Goal: Task Accomplishment & Management: Manage account settings

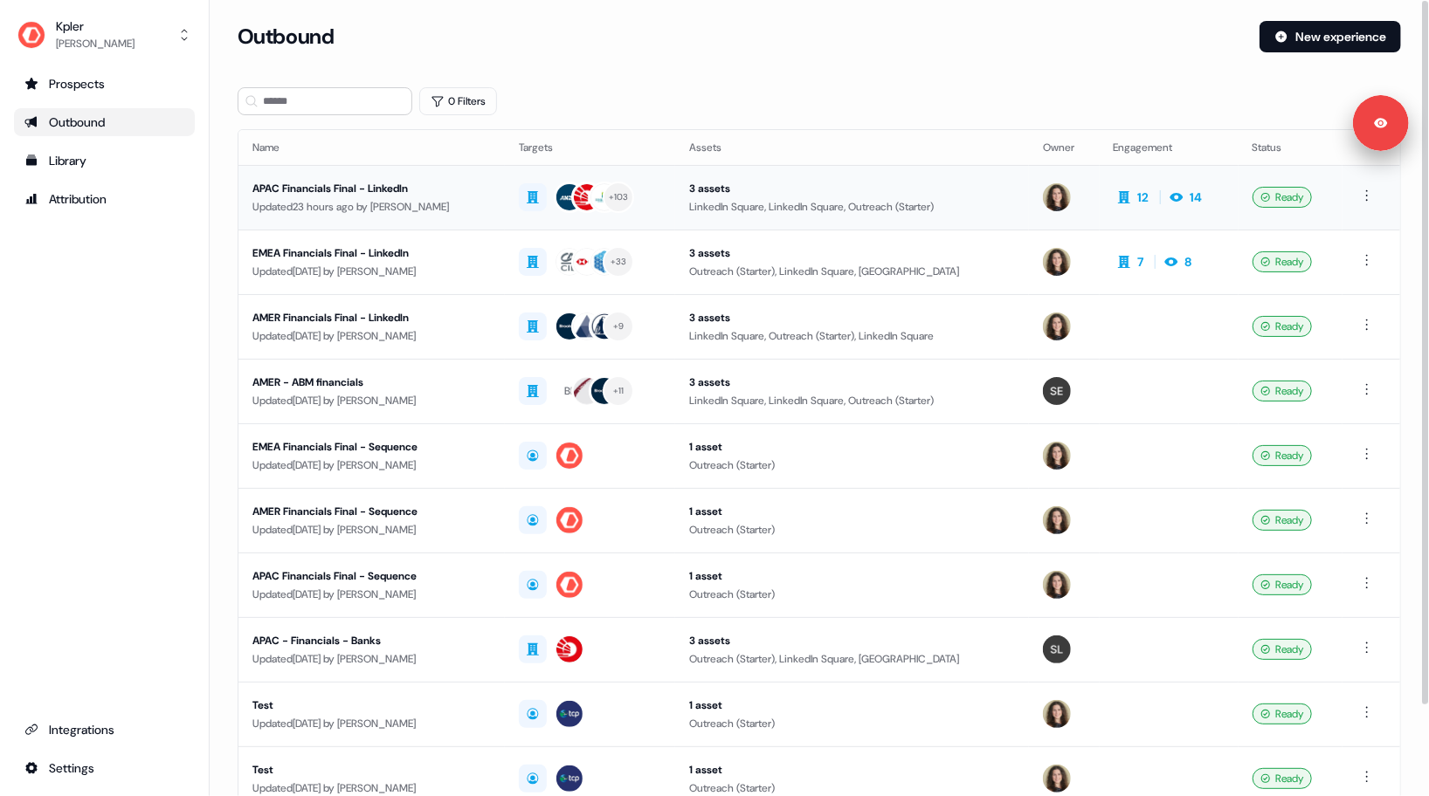
click at [491, 202] on div "Updated 23 hours ago by [PERSON_NAME]" at bounding box center [371, 206] width 238 height 17
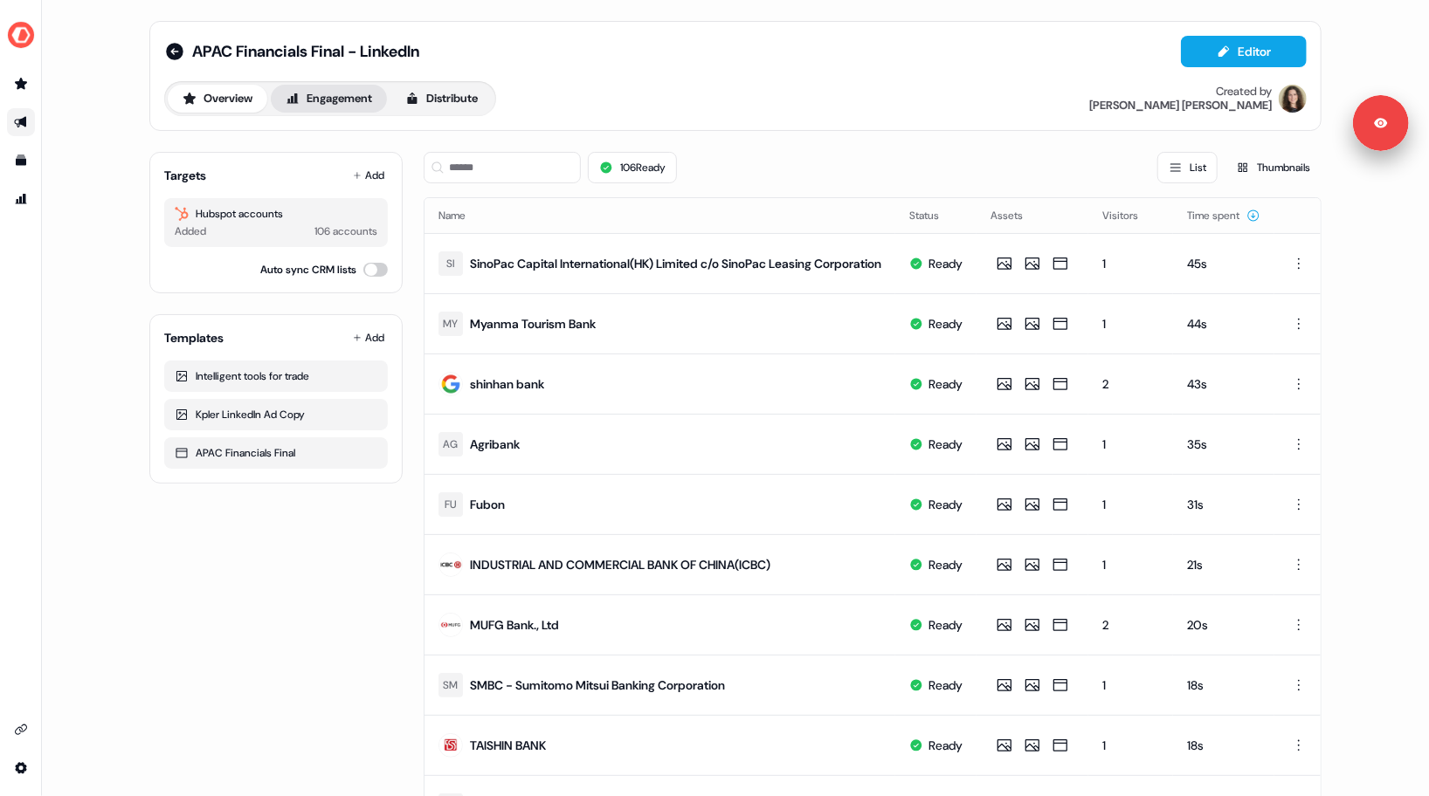
click at [335, 92] on button "Engagement" at bounding box center [329, 99] width 116 height 28
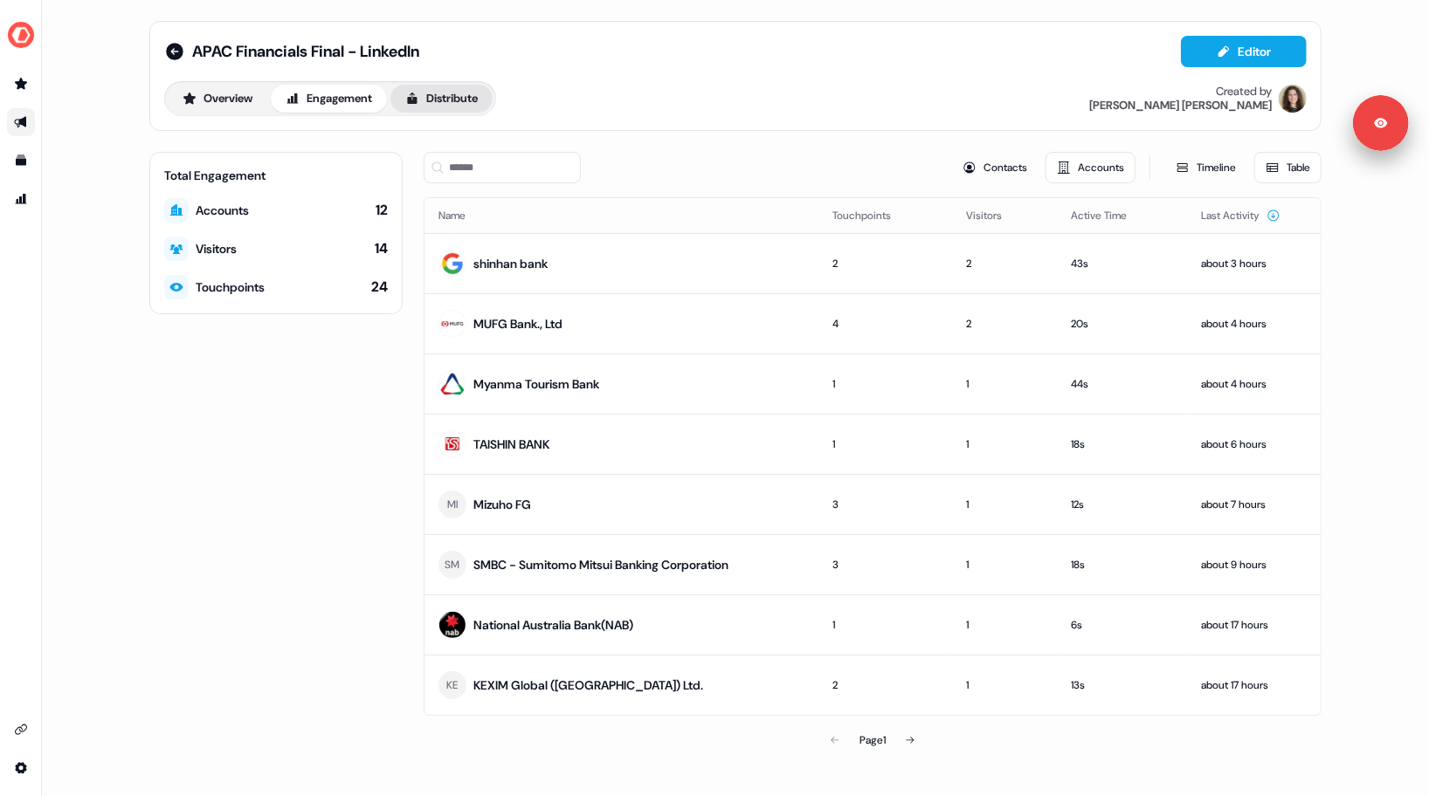
click at [467, 100] on button "Distribute" at bounding box center [441, 99] width 102 height 28
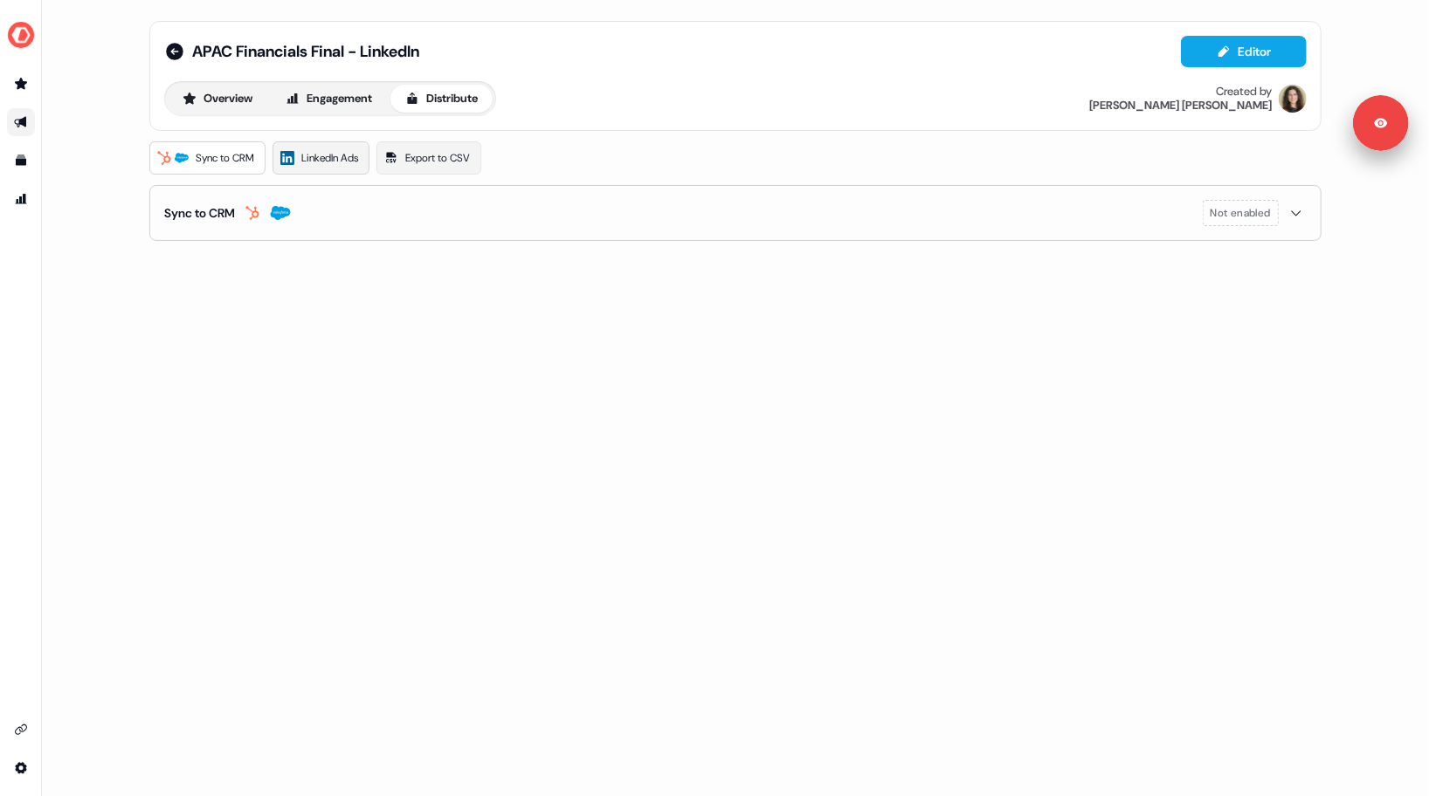
click at [331, 159] on span "LinkedIn Ads" at bounding box center [329, 157] width 57 height 17
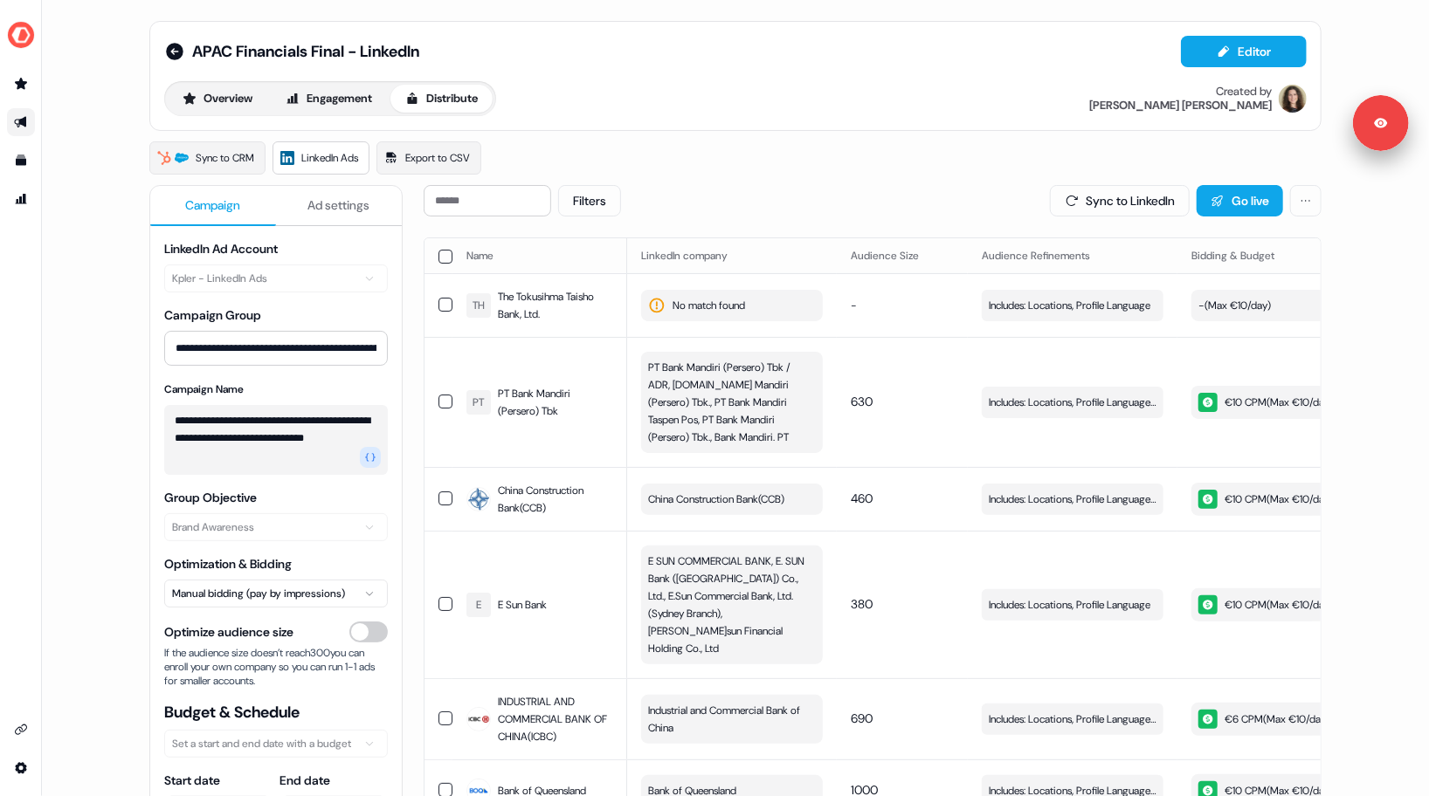
click at [341, 114] on div "Overview Engagement Distribute" at bounding box center [330, 98] width 332 height 35
click at [339, 87] on button "Engagement" at bounding box center [329, 99] width 116 height 28
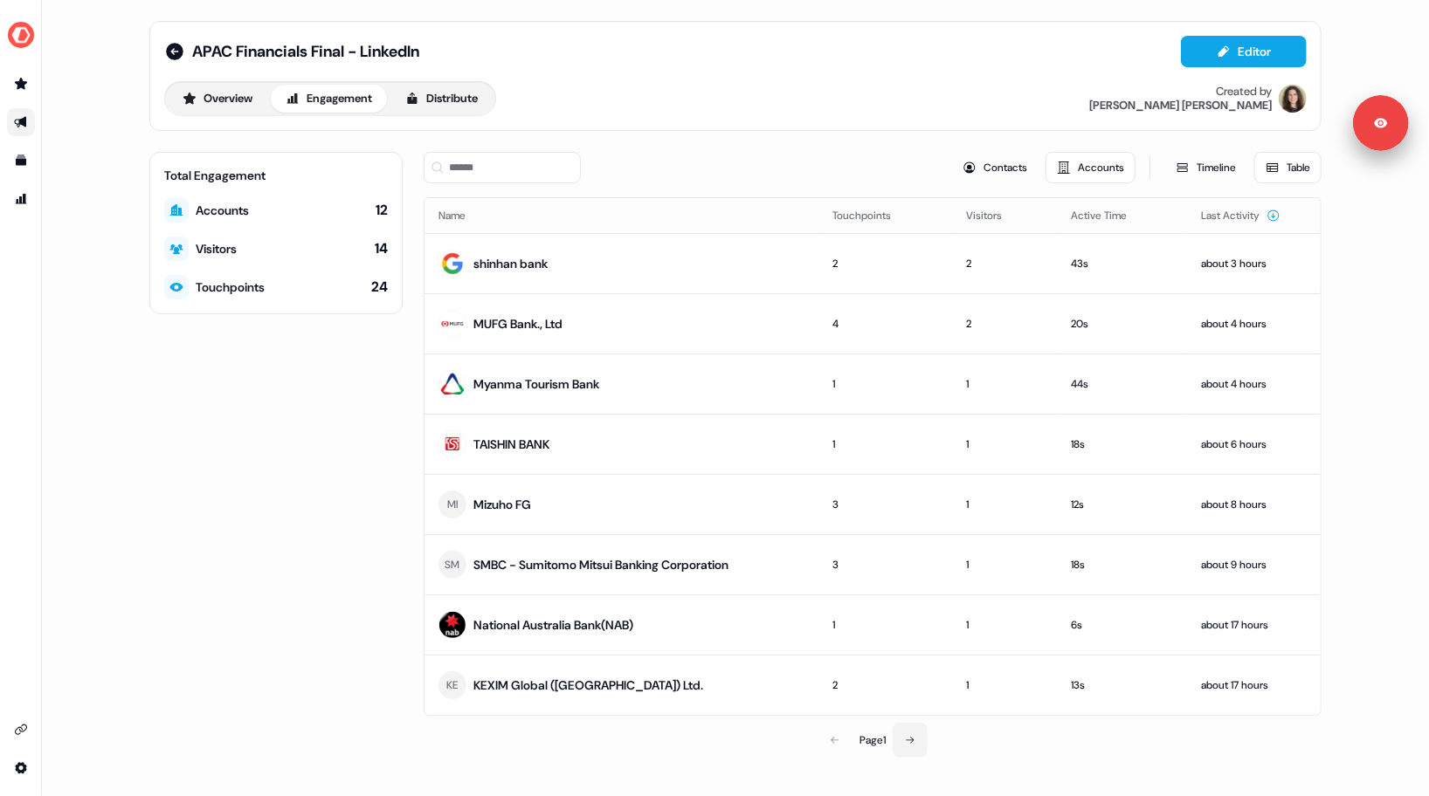
click at [919, 747] on button at bounding box center [909, 740] width 35 height 35
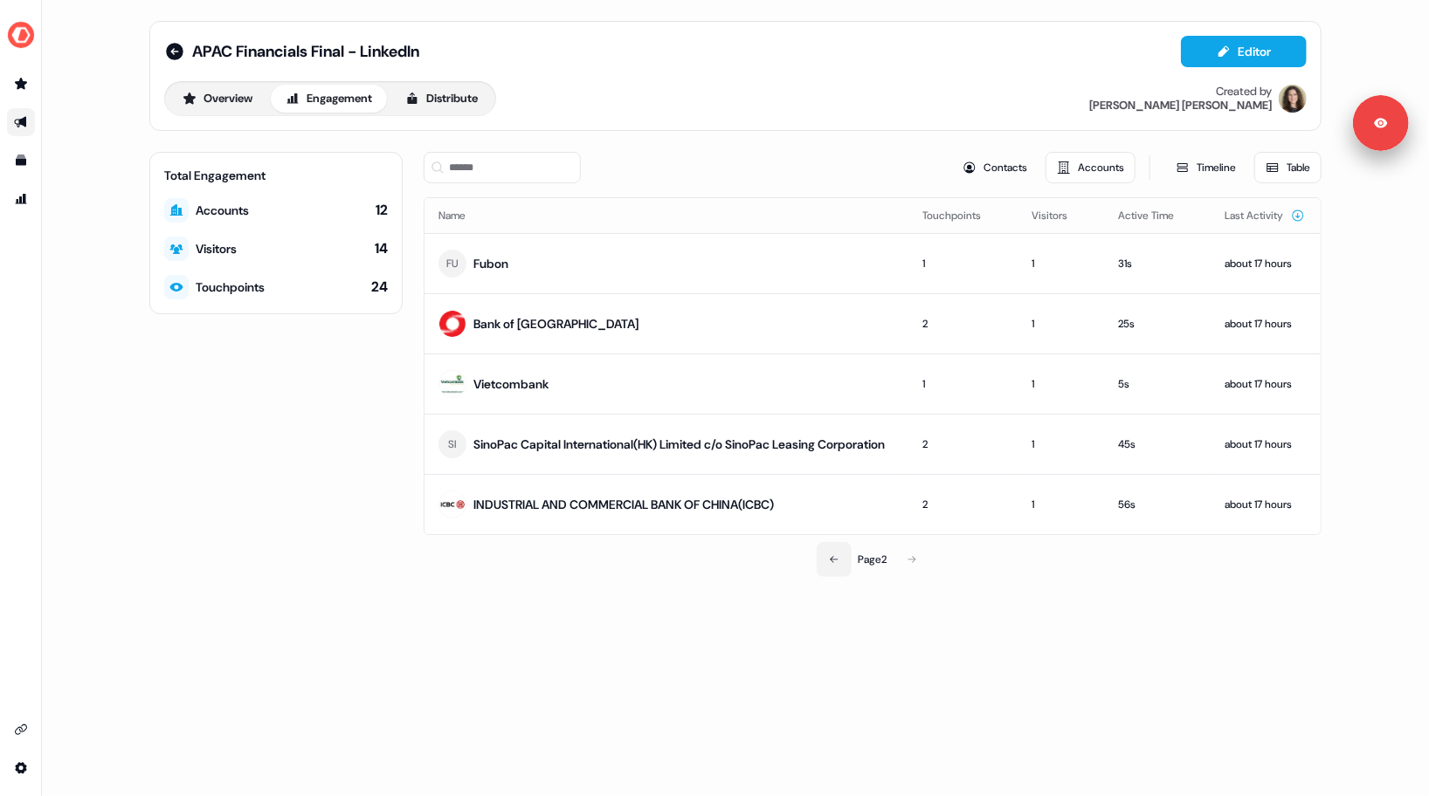
click at [835, 565] on icon at bounding box center [834, 559] width 10 height 10
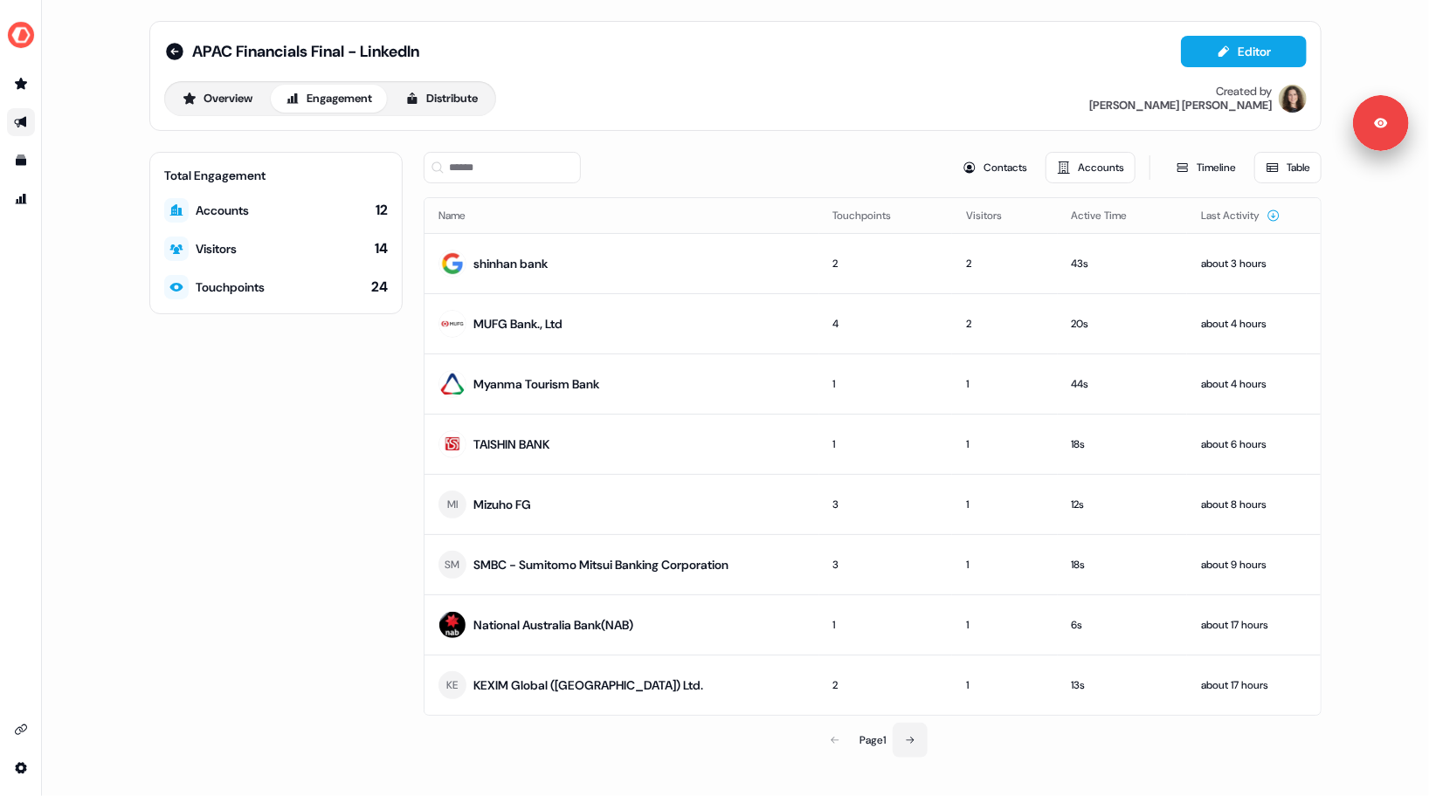
click at [910, 735] on icon at bounding box center [910, 740] width 10 height 10
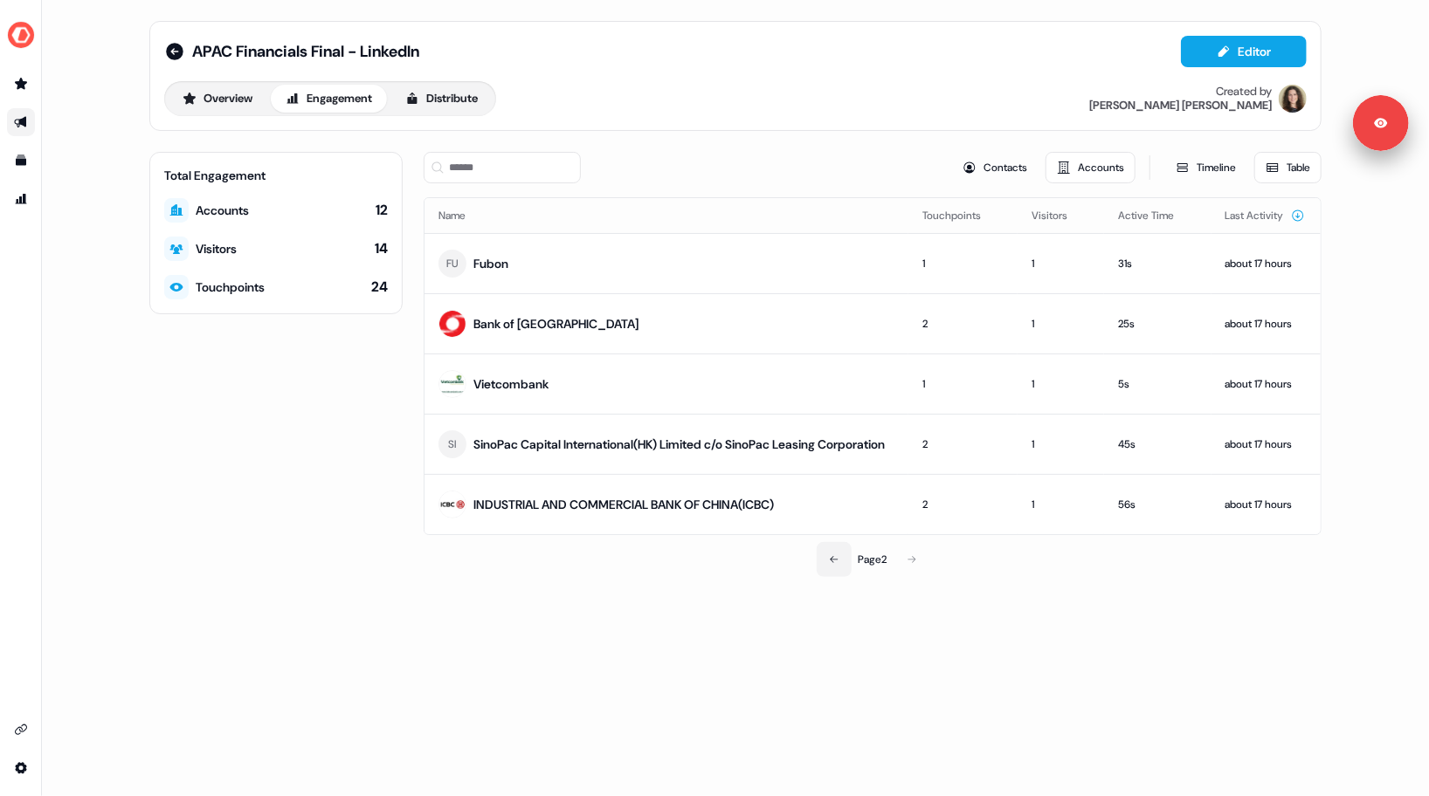
click at [824, 558] on button at bounding box center [833, 559] width 35 height 35
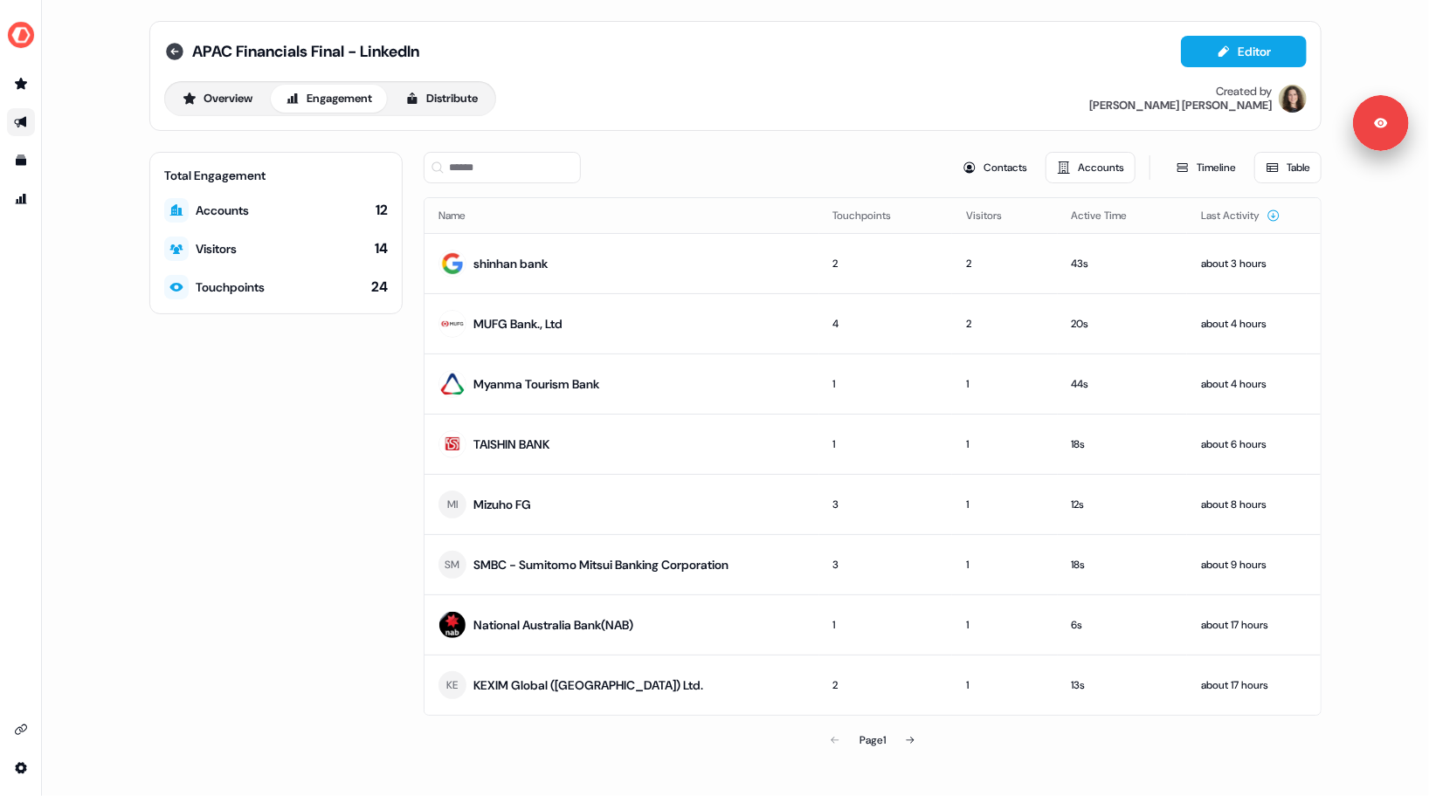
click at [171, 58] on icon at bounding box center [174, 51] width 17 height 17
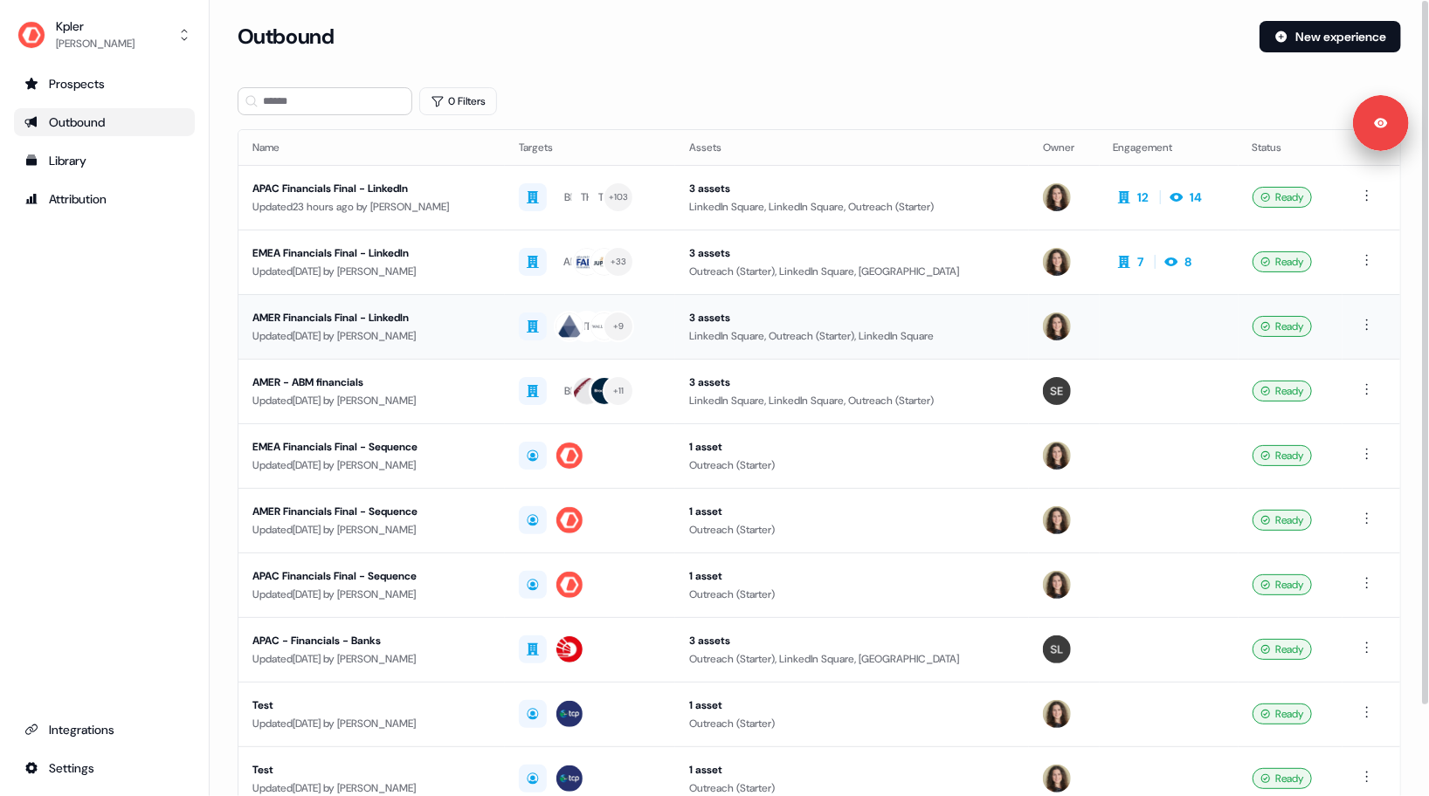
click at [382, 346] on td "AMER Financials Final - LinkedIn Updated [DATE] by [PERSON_NAME]" at bounding box center [371, 326] width 266 height 65
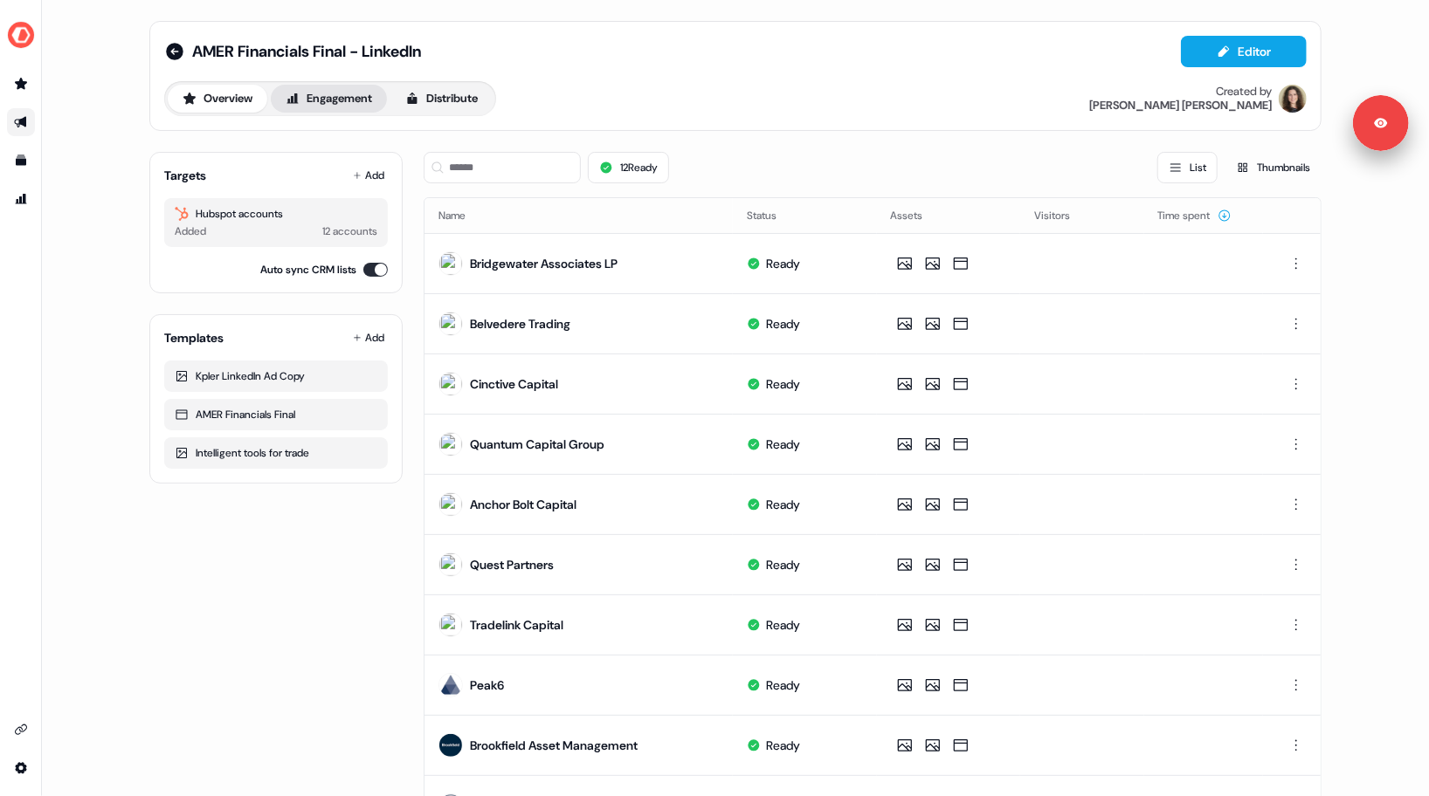
click at [345, 96] on button "Engagement" at bounding box center [329, 99] width 116 height 28
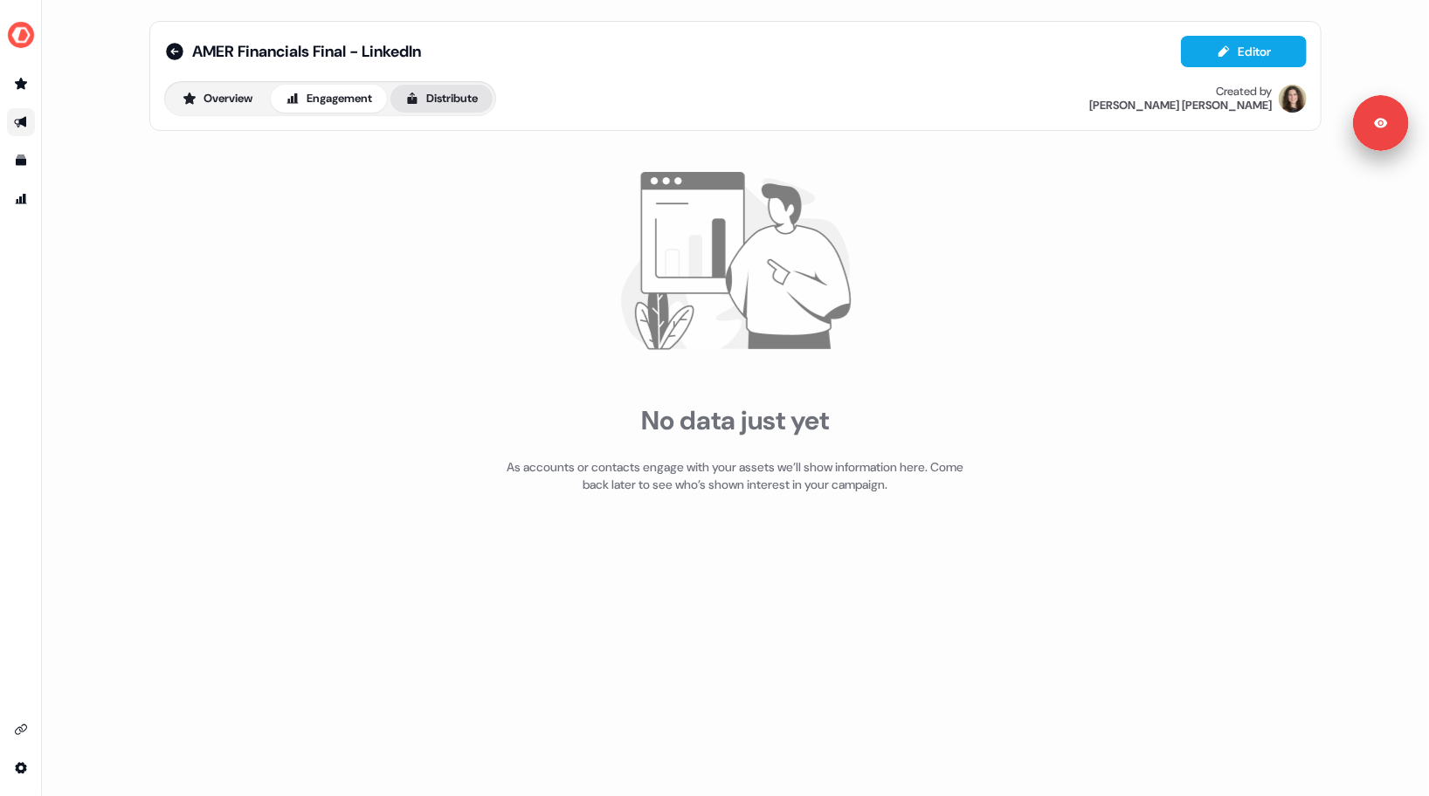
click at [448, 99] on button "Distribute" at bounding box center [441, 99] width 102 height 28
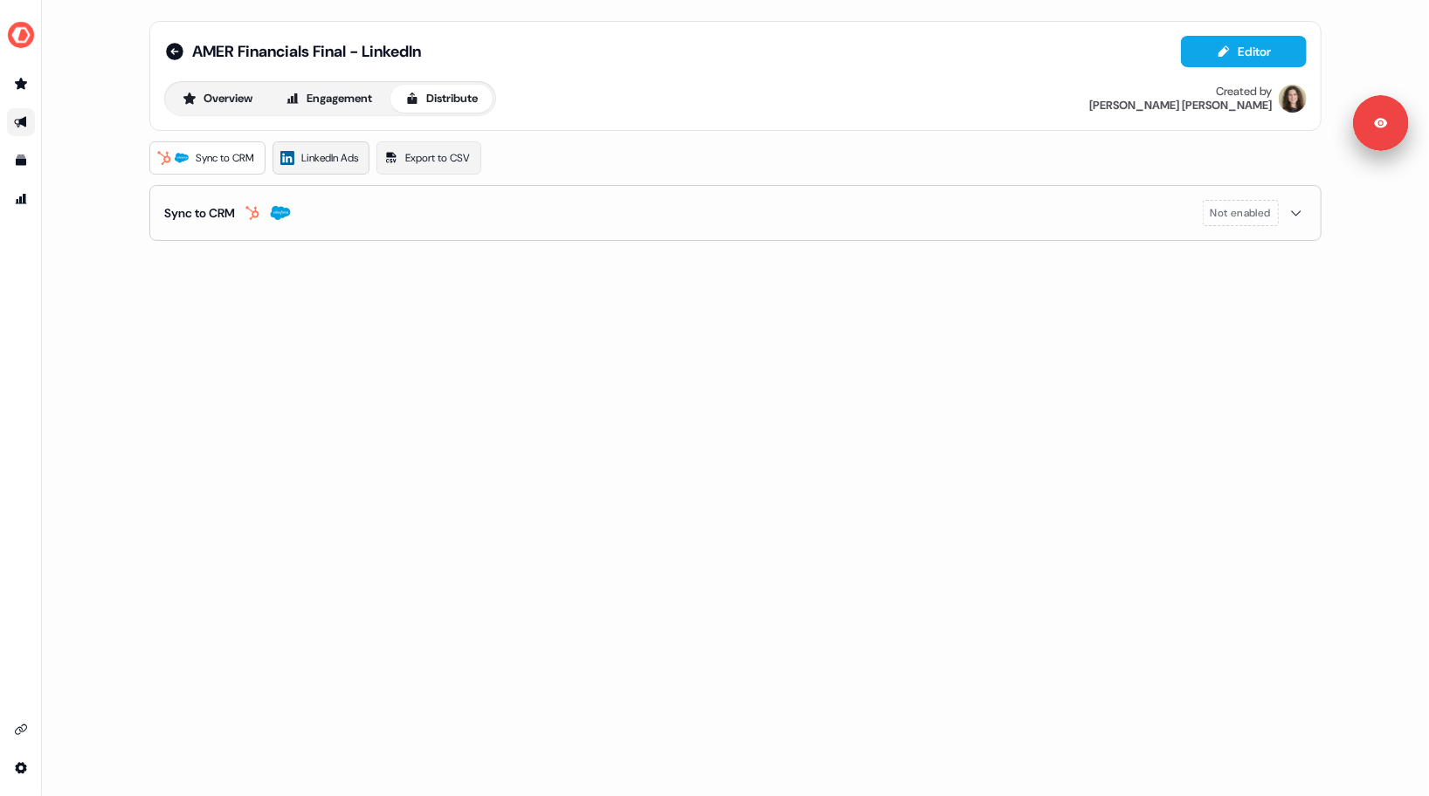
click at [327, 169] on link "LinkedIn Ads" at bounding box center [320, 157] width 97 height 33
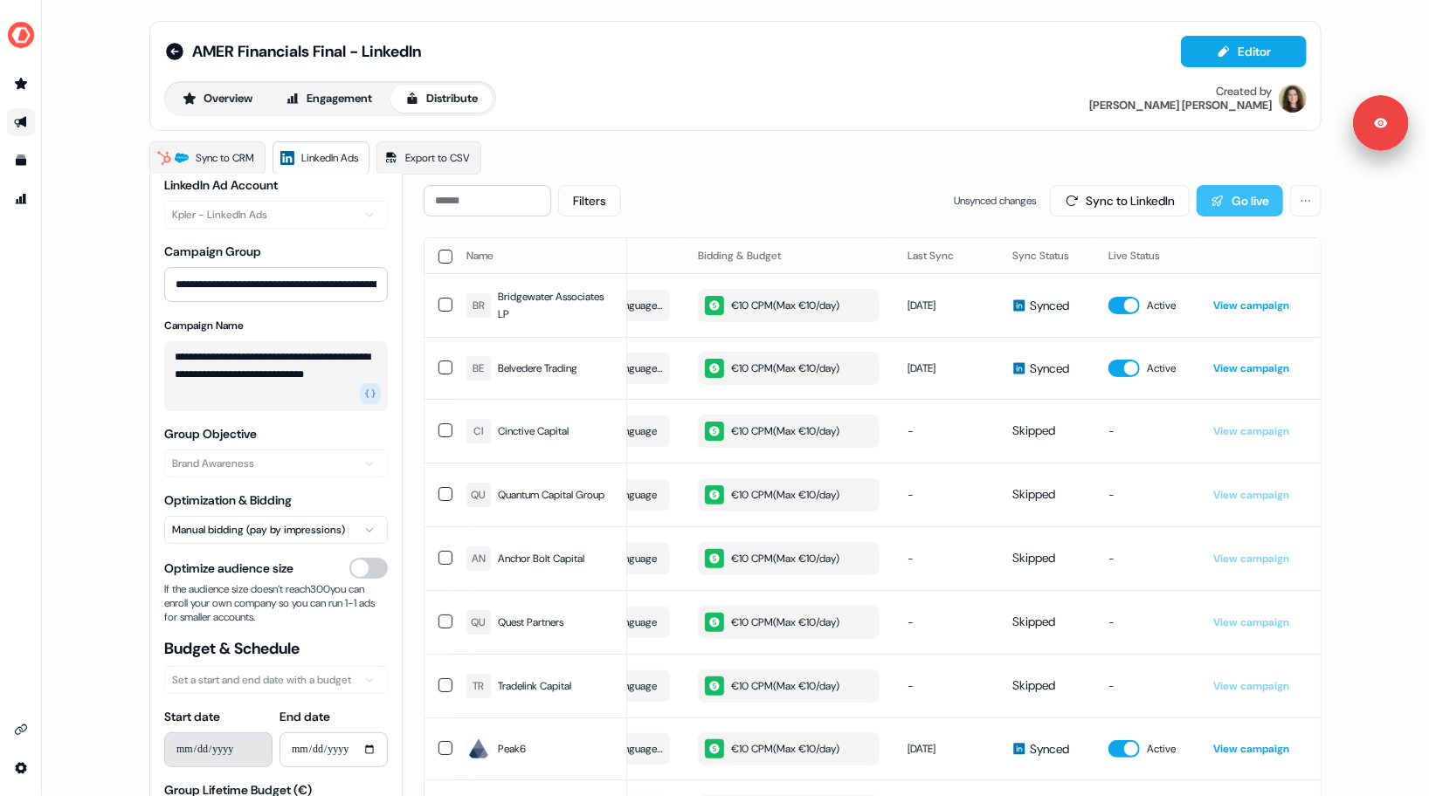
click at [1243, 197] on button "Go live" at bounding box center [1239, 200] width 86 height 31
click at [323, 104] on button "Engagement" at bounding box center [329, 99] width 116 height 28
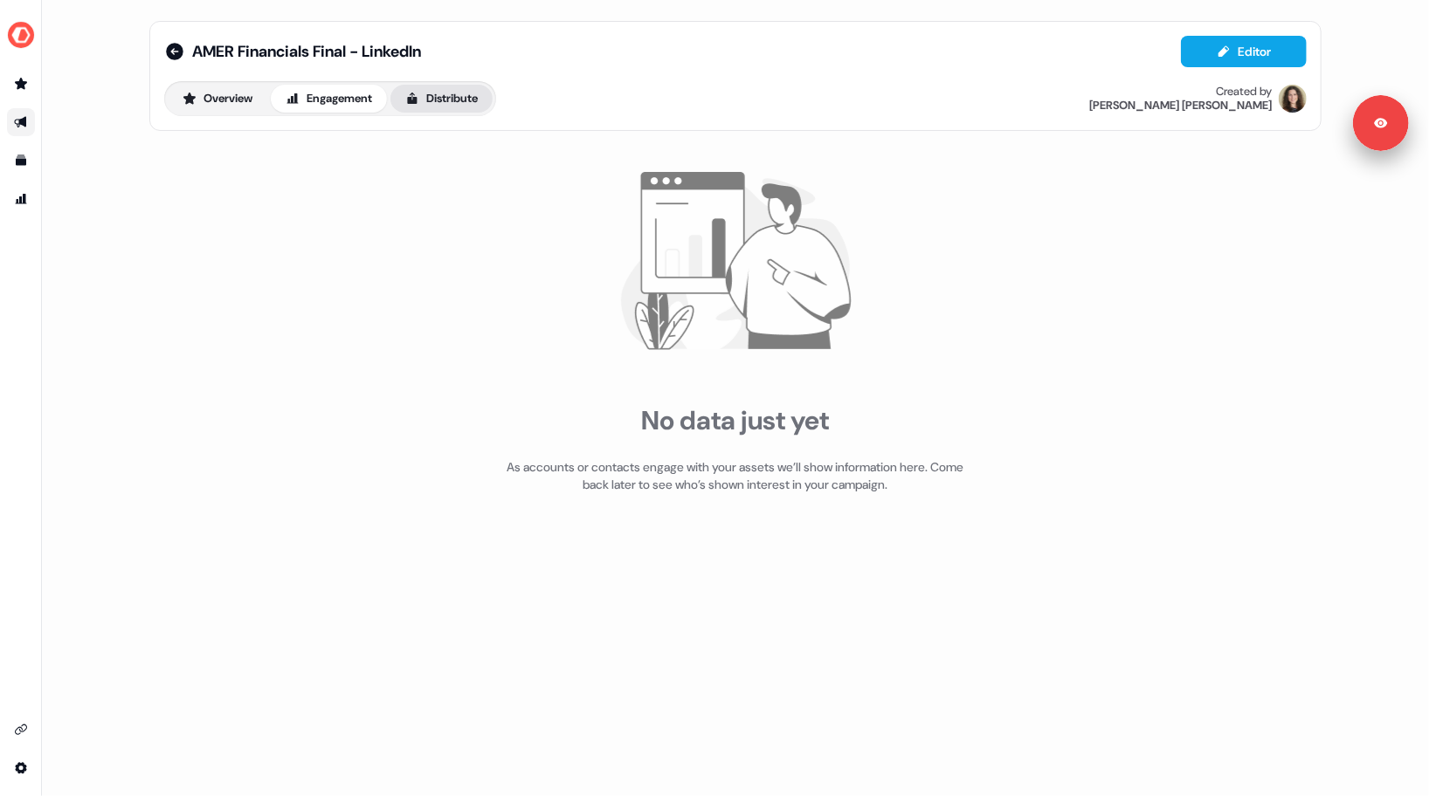
click at [451, 102] on button "Distribute" at bounding box center [441, 99] width 102 height 28
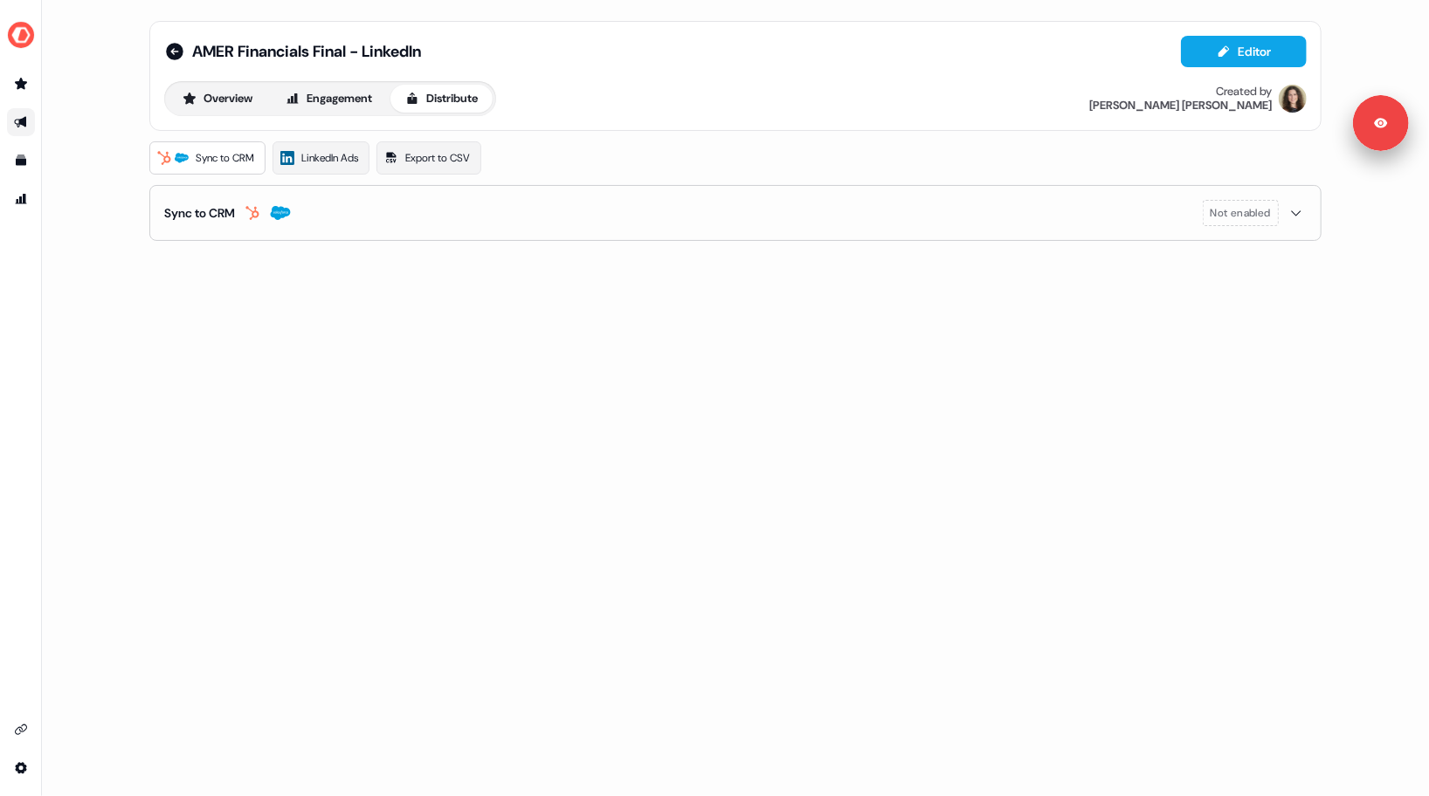
click at [712, 101] on div "Overview Engagement Distribute Created by [PERSON_NAME]" at bounding box center [735, 98] width 1142 height 35
click at [622, 314] on div "AMER Financials Final - LinkedIn Editor Overview Engagement Distribute Created …" at bounding box center [735, 398] width 1387 height 796
click at [16, 116] on icon "Go to outbound experience" at bounding box center [21, 122] width 14 height 14
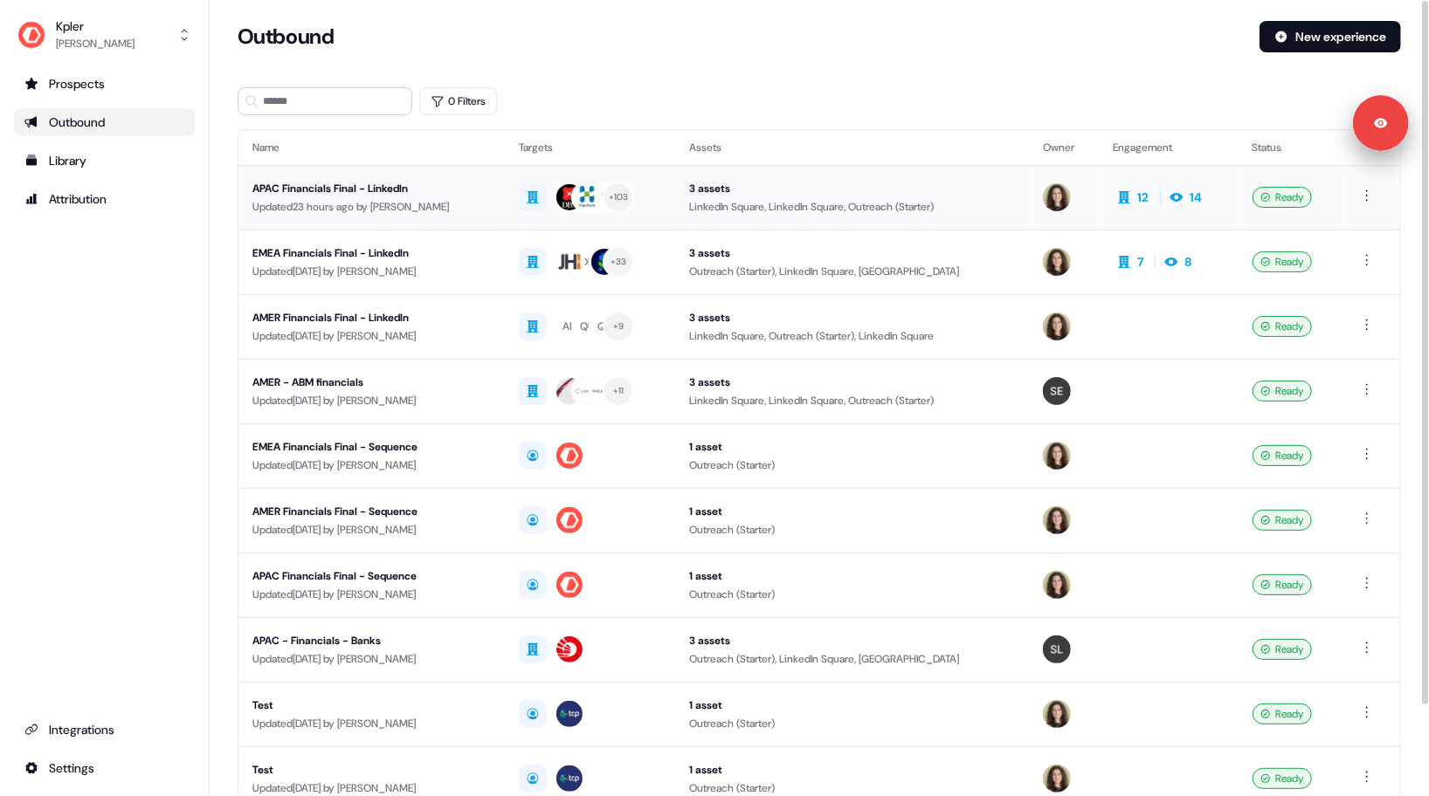
click at [375, 200] on div "Updated 23 hours ago by [PERSON_NAME]" at bounding box center [371, 206] width 238 height 17
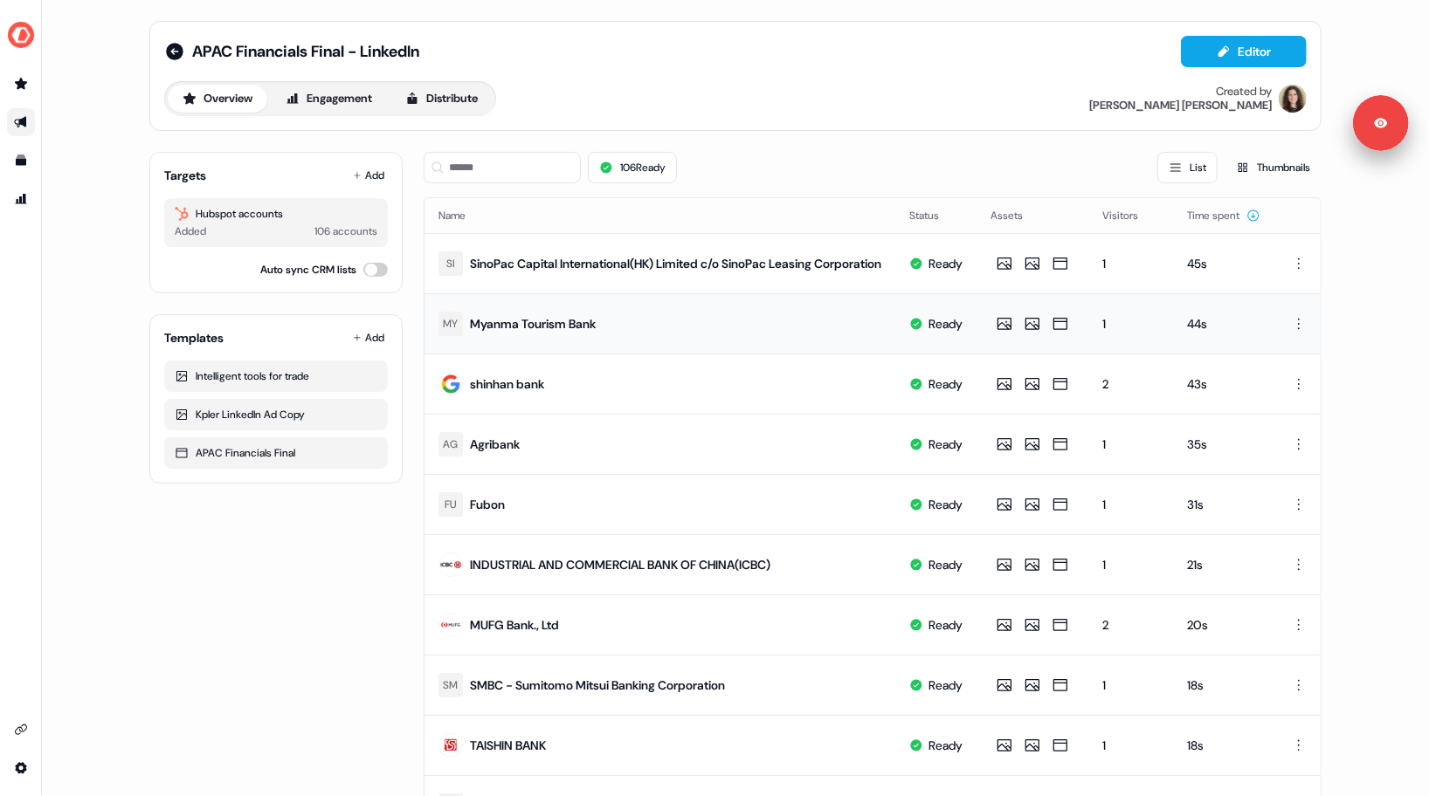
scroll to position [0, 35]
click at [19, 85] on icon "Go to prospects" at bounding box center [21, 83] width 12 height 11
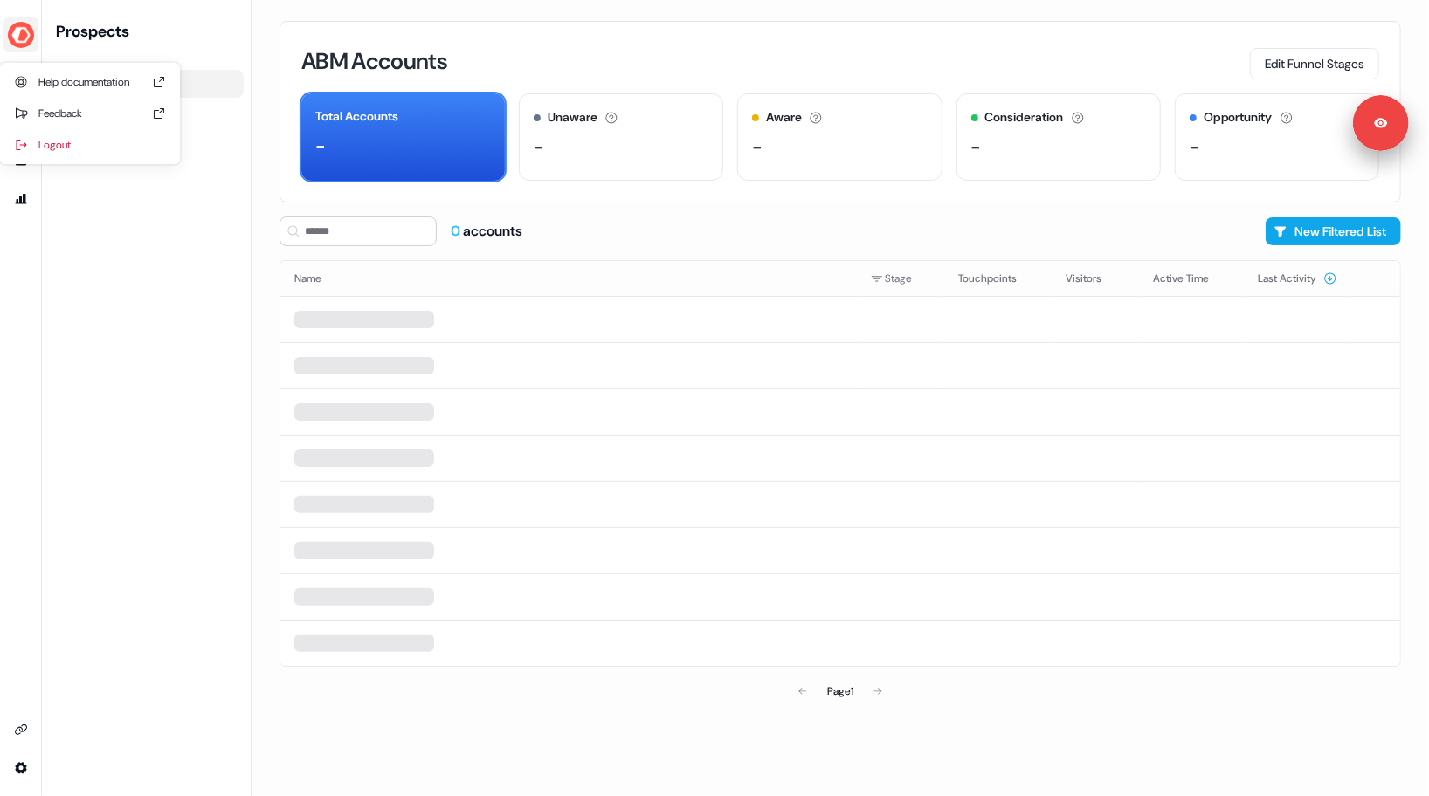
click at [23, 45] on img "side nav menu" at bounding box center [21, 35] width 28 height 28
click at [85, 318] on nav "Help documentation Feedback Logout Prospects ABM Accounts All Accounts" at bounding box center [125, 398] width 251 height 796
click at [150, 250] on div "Prospects ABM Accounts All Accounts" at bounding box center [146, 398] width 195 height 754
click at [17, 43] on img "side nav menu" at bounding box center [21, 35] width 28 height 28
click at [66, 147] on div "Logout" at bounding box center [90, 144] width 166 height 31
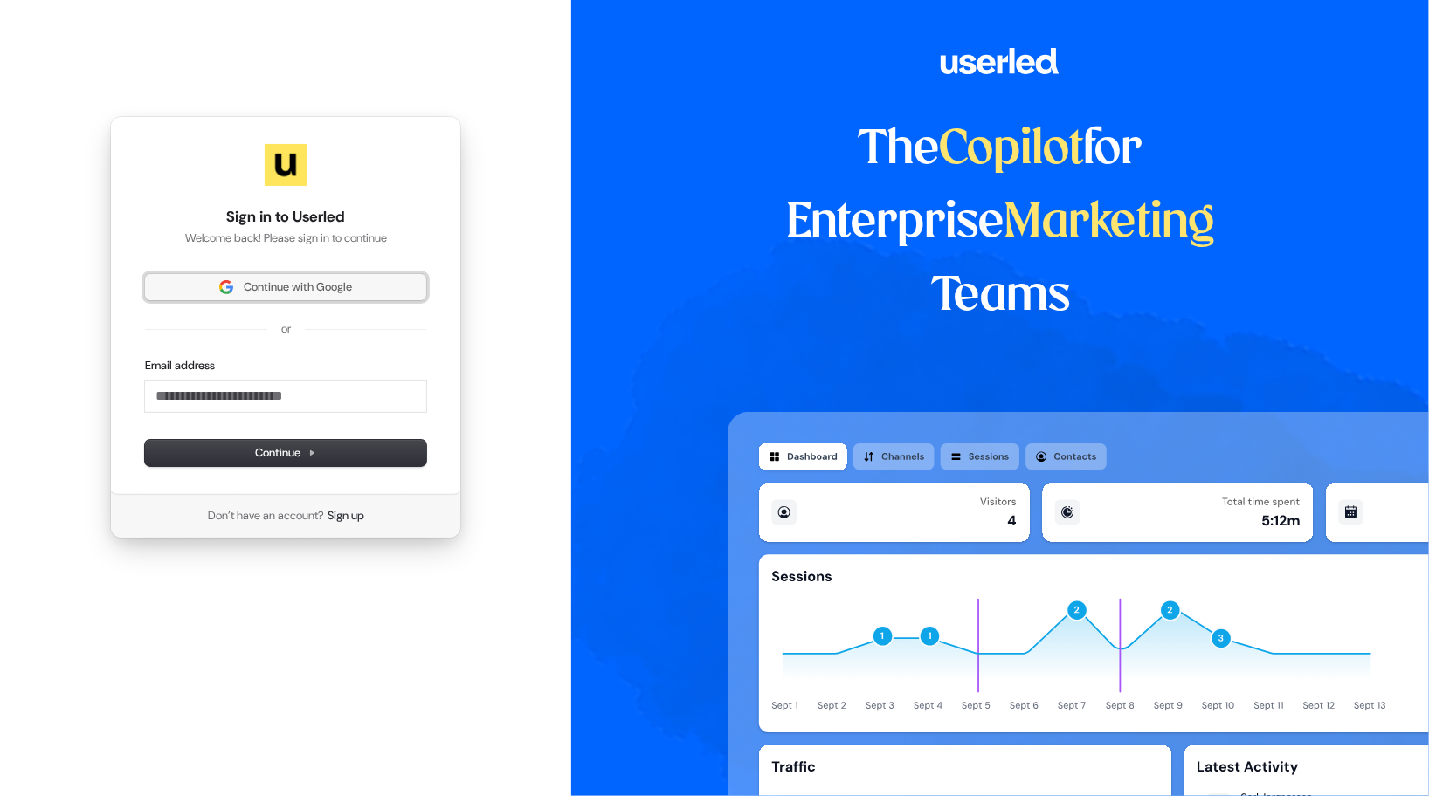
click at [251, 291] on span "Continue with Google" at bounding box center [298, 287] width 108 height 16
